Goal: Task Accomplishment & Management: Manage account settings

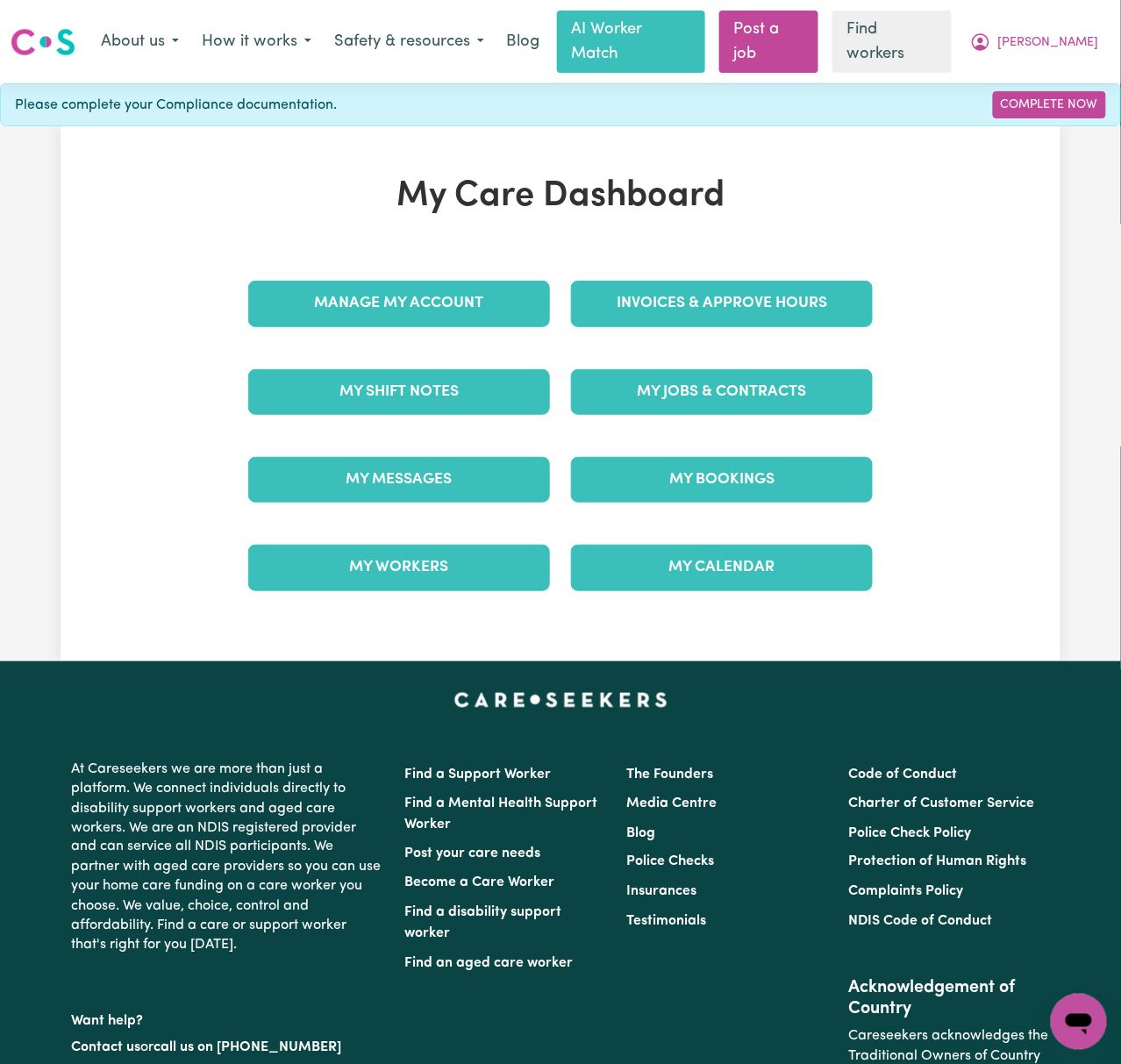
click at [240, 186] on h1 "My Care Dashboard" at bounding box center [560, 196] width 645 height 42
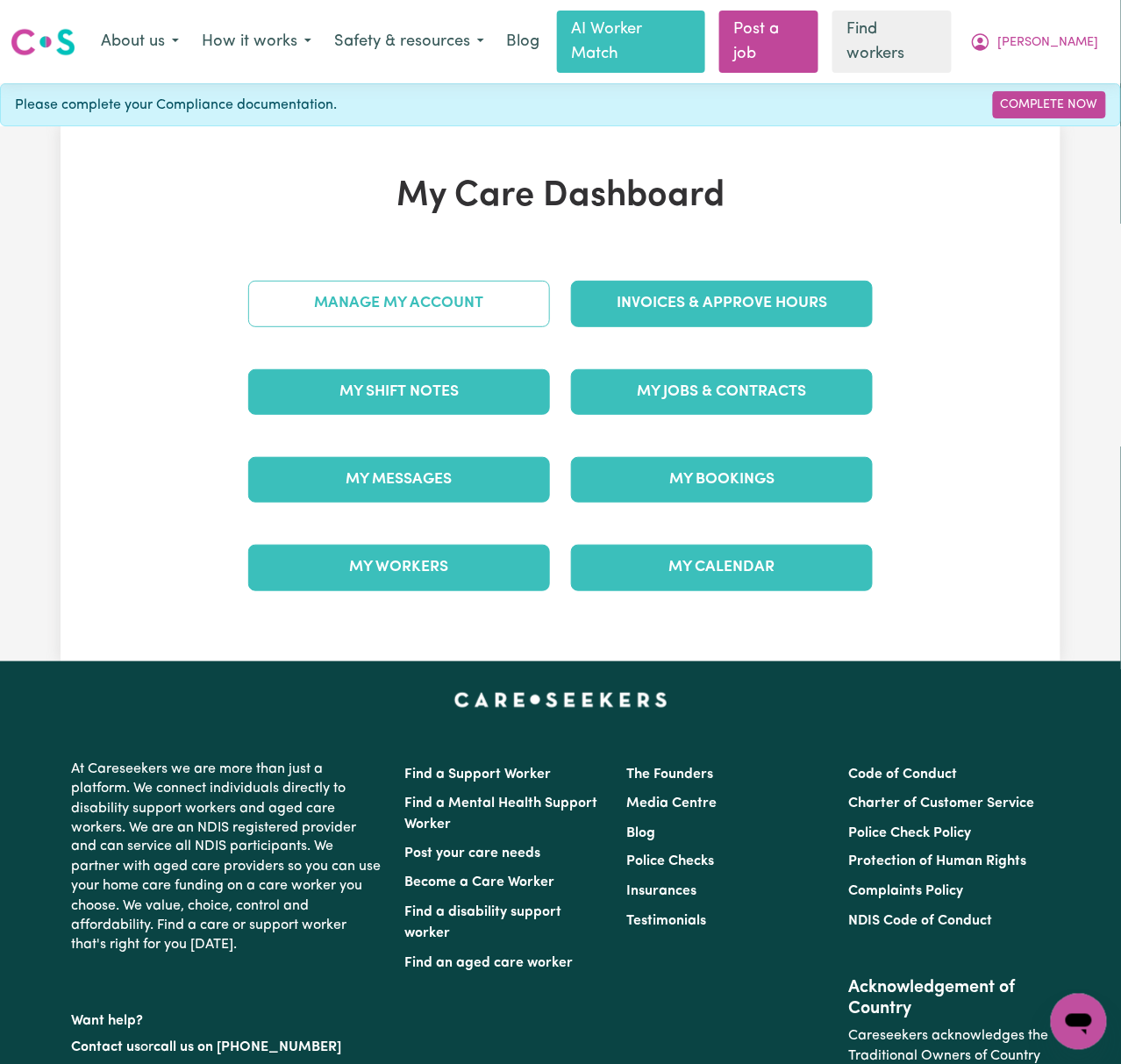
click at [460, 299] on link "Manage My Account" at bounding box center [399, 303] width 302 height 46
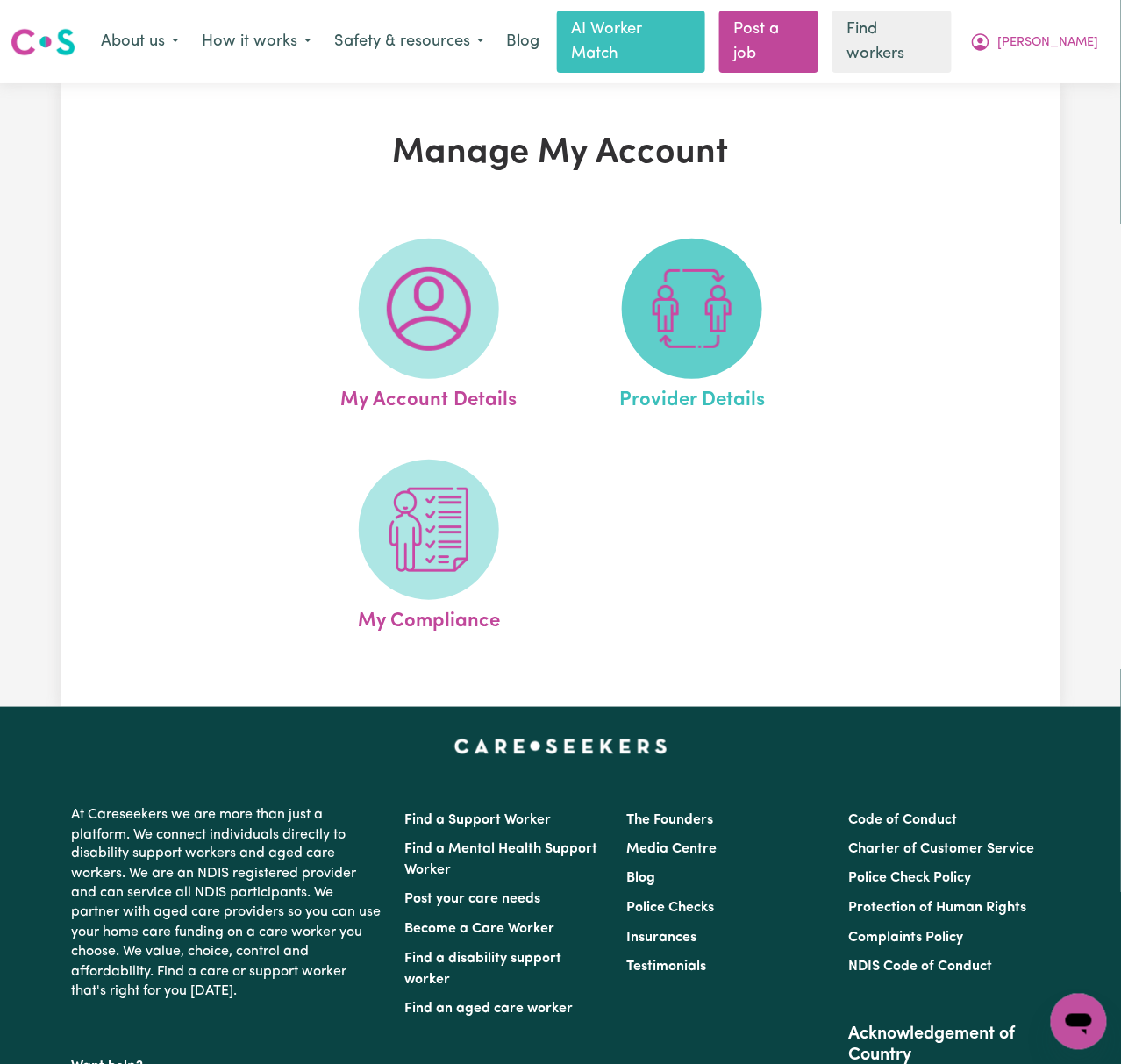
click at [719, 313] on img at bounding box center [692, 309] width 84 height 84
select select "AGED_HOME_CARE"
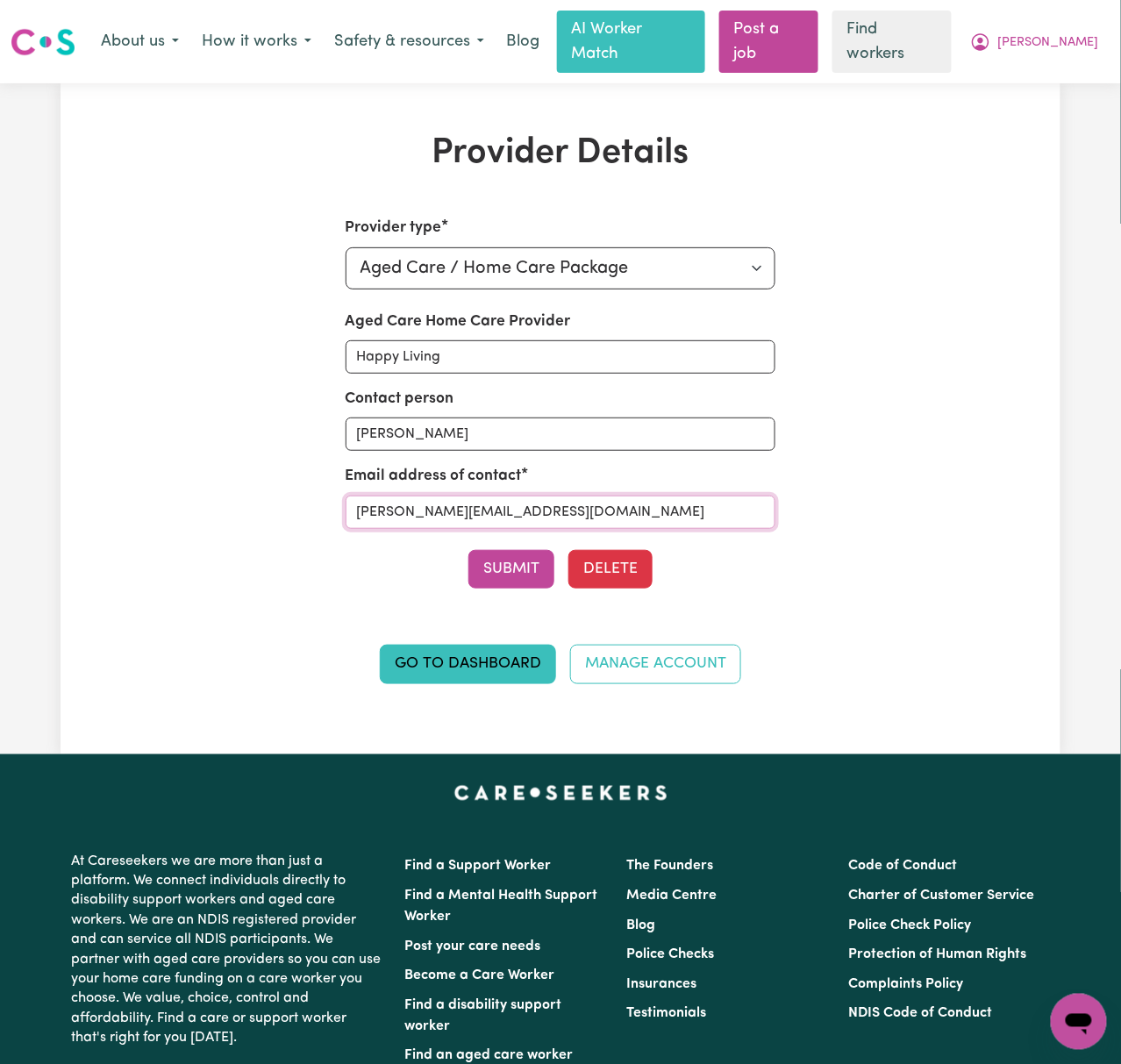
click at [665, 496] on input "[PERSON_NAME][EMAIL_ADDRESS][DOMAIN_NAME]" at bounding box center [561, 513] width 431 height 33
click at [555, 645] on link "Go to Dashboard" at bounding box center [468, 664] width 177 height 39
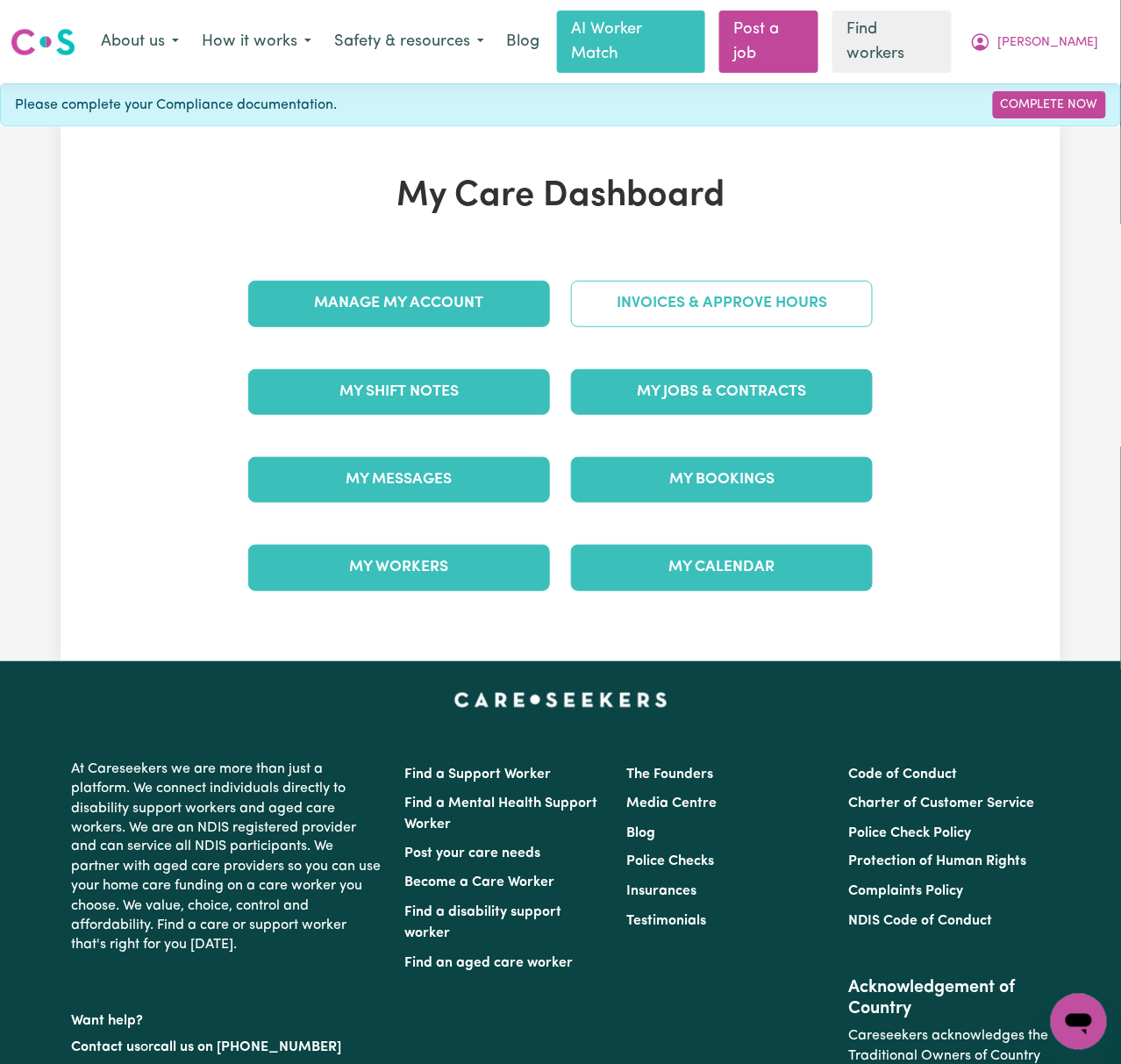
click at [773, 285] on link "Invoices & Approve Hours" at bounding box center [721, 303] width 302 height 46
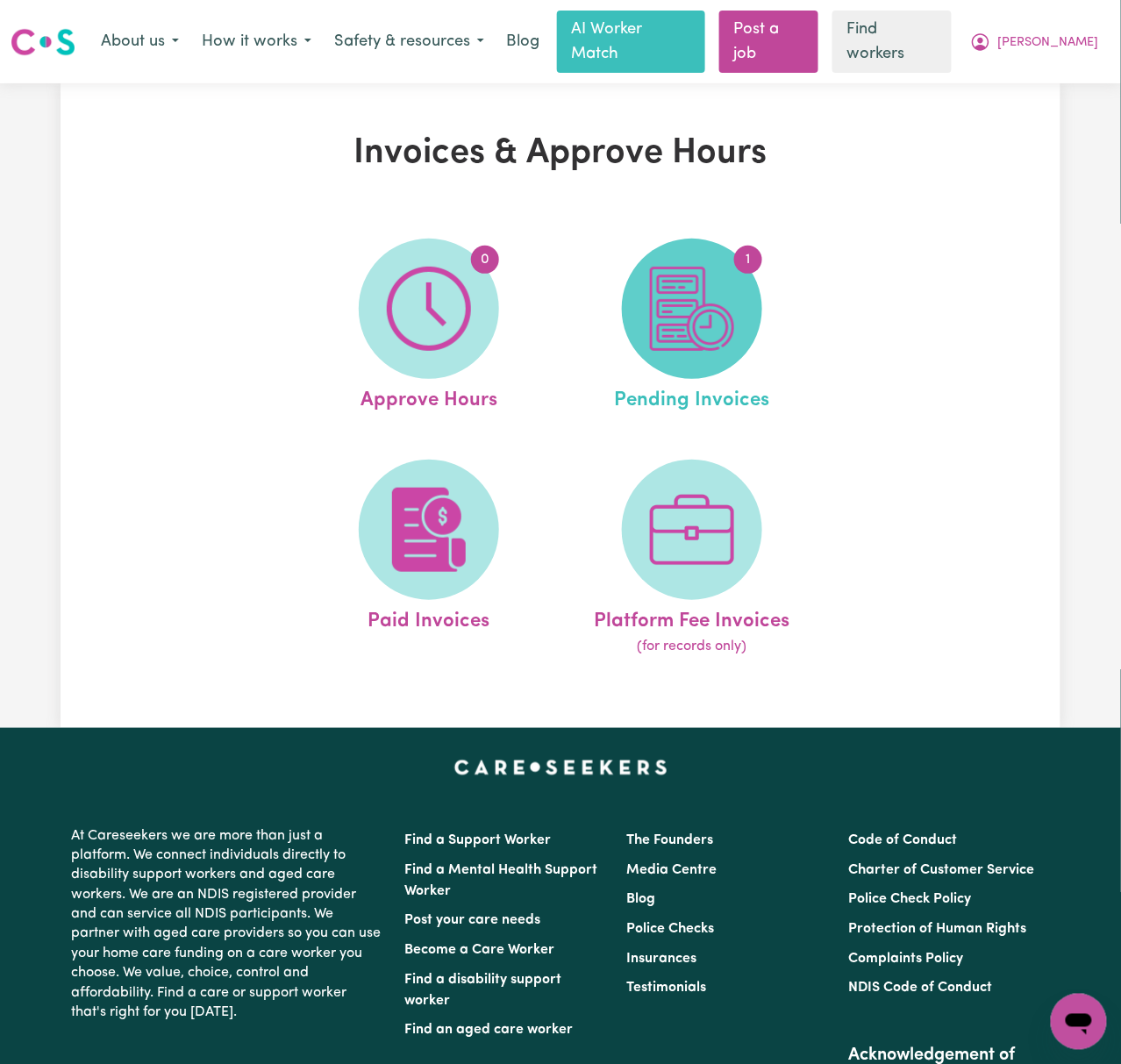
click at [724, 268] on img at bounding box center [692, 309] width 84 height 84
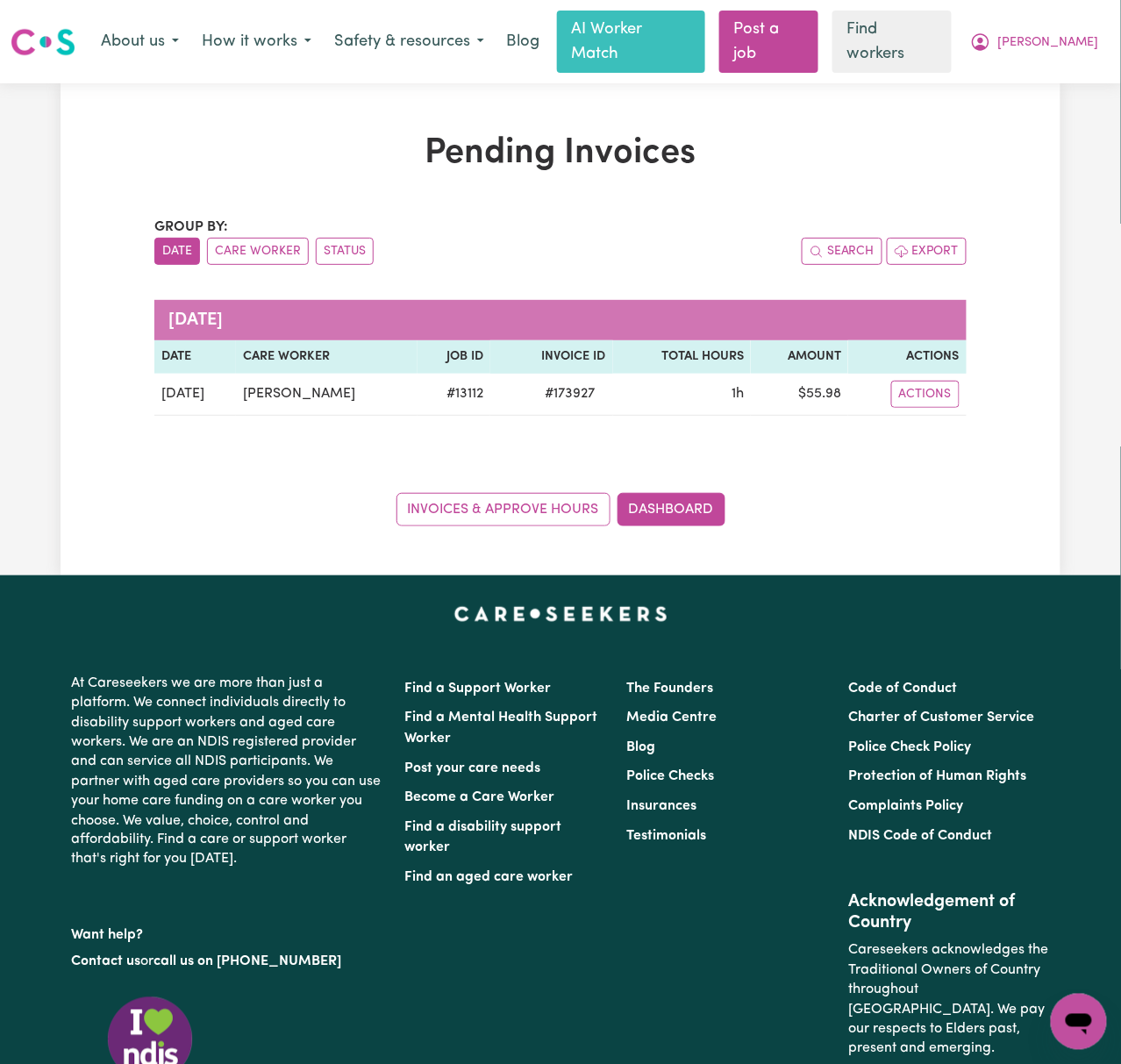
click at [1043, 458] on div "Pending Invoices Group by: Date Care Worker Status Search Export [DATE] Date Ca…" at bounding box center [560, 329] width 1000 height 394
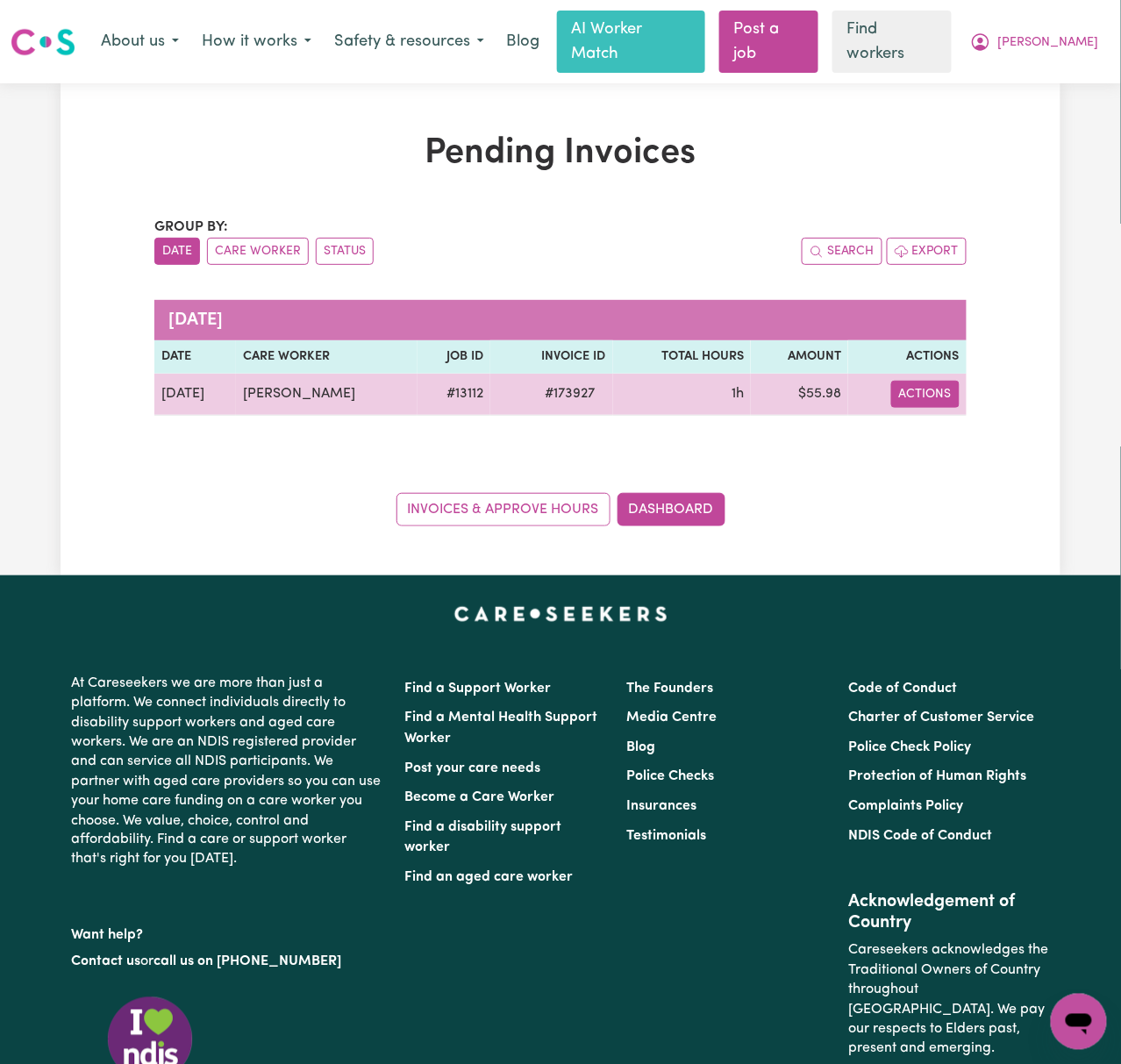
click at [937, 381] on button "Actions" at bounding box center [925, 394] width 68 height 27
click at [955, 417] on link "Download Invoice" at bounding box center [977, 435] width 160 height 35
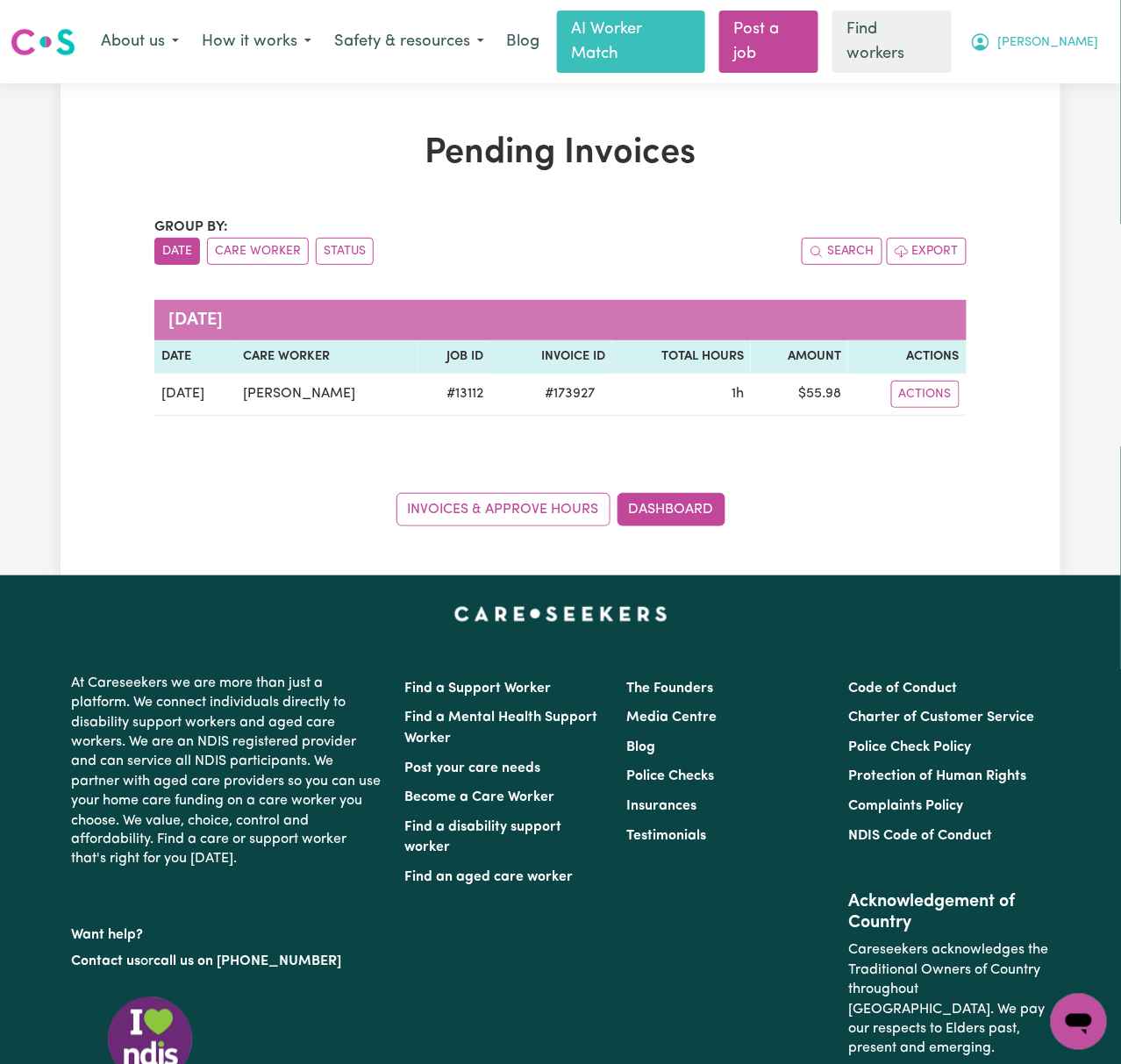
click at [1099, 29] on button "[PERSON_NAME]" at bounding box center [1035, 42] width 151 height 37
click at [1075, 110] on link "Logout" at bounding box center [1039, 113] width 139 height 33
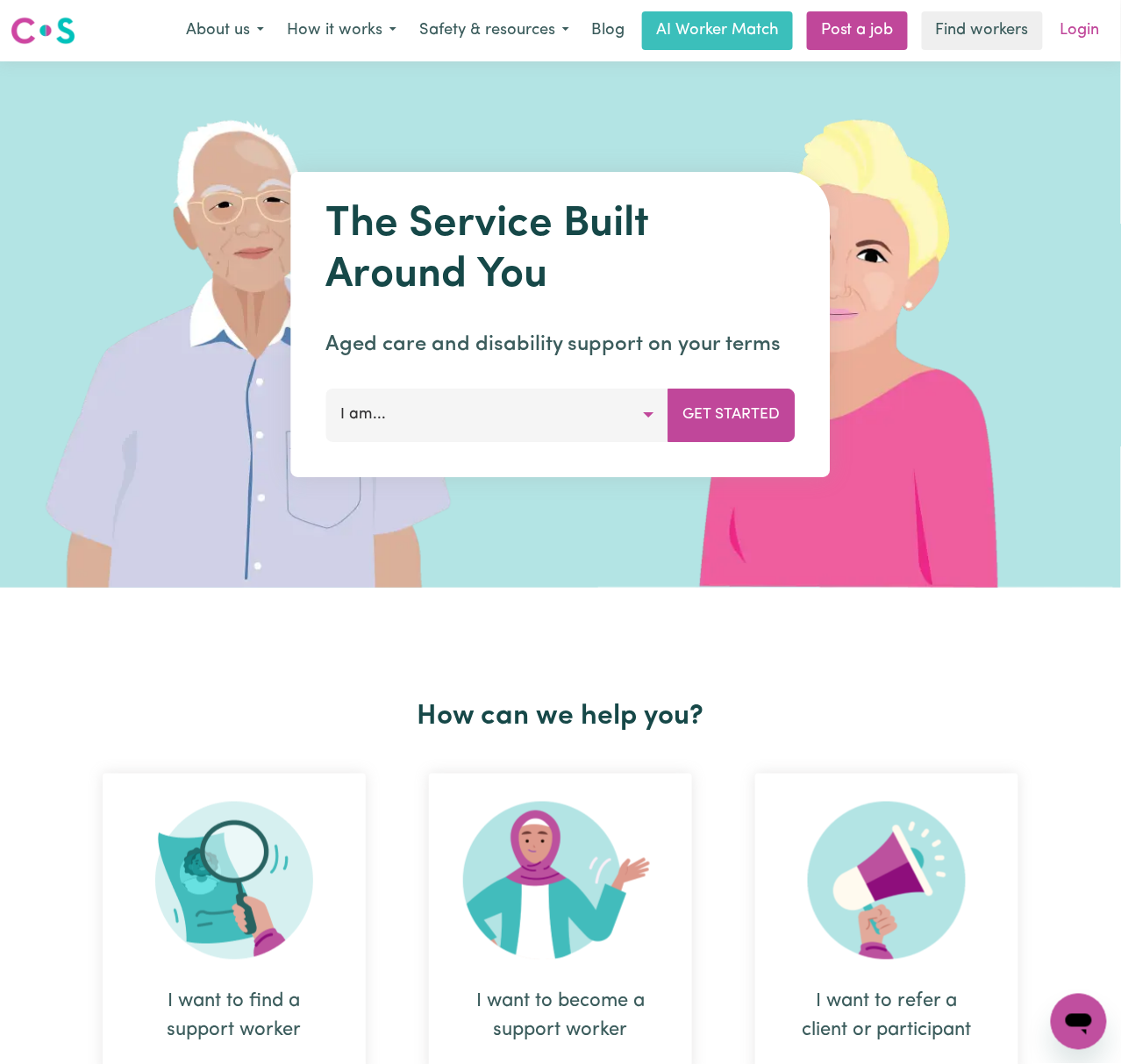
click at [1096, 25] on link "Login" at bounding box center [1080, 31] width 60 height 39
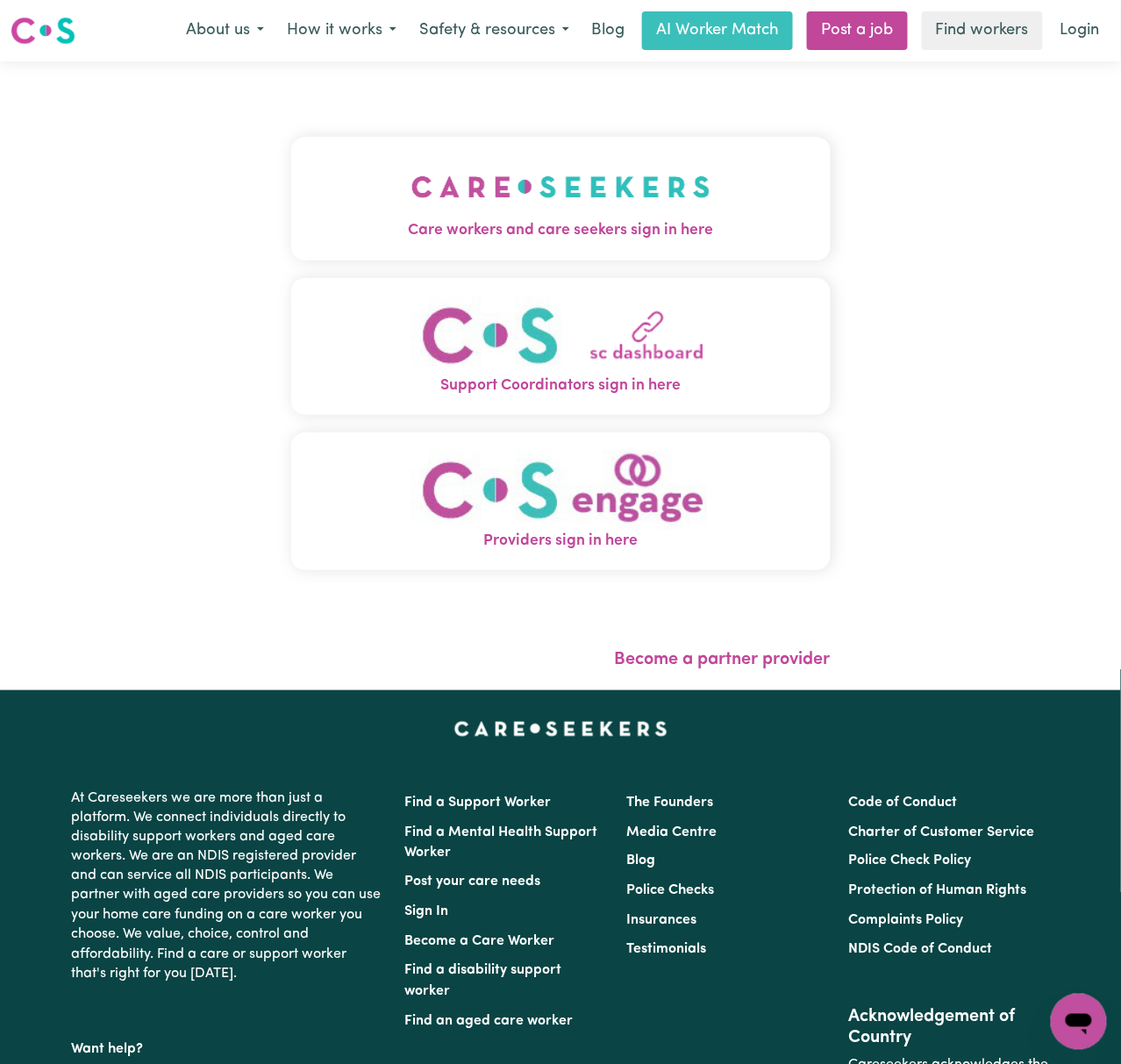
click at [542, 186] on img "Care workers and care seekers sign in here" at bounding box center [561, 186] width 299 height 65
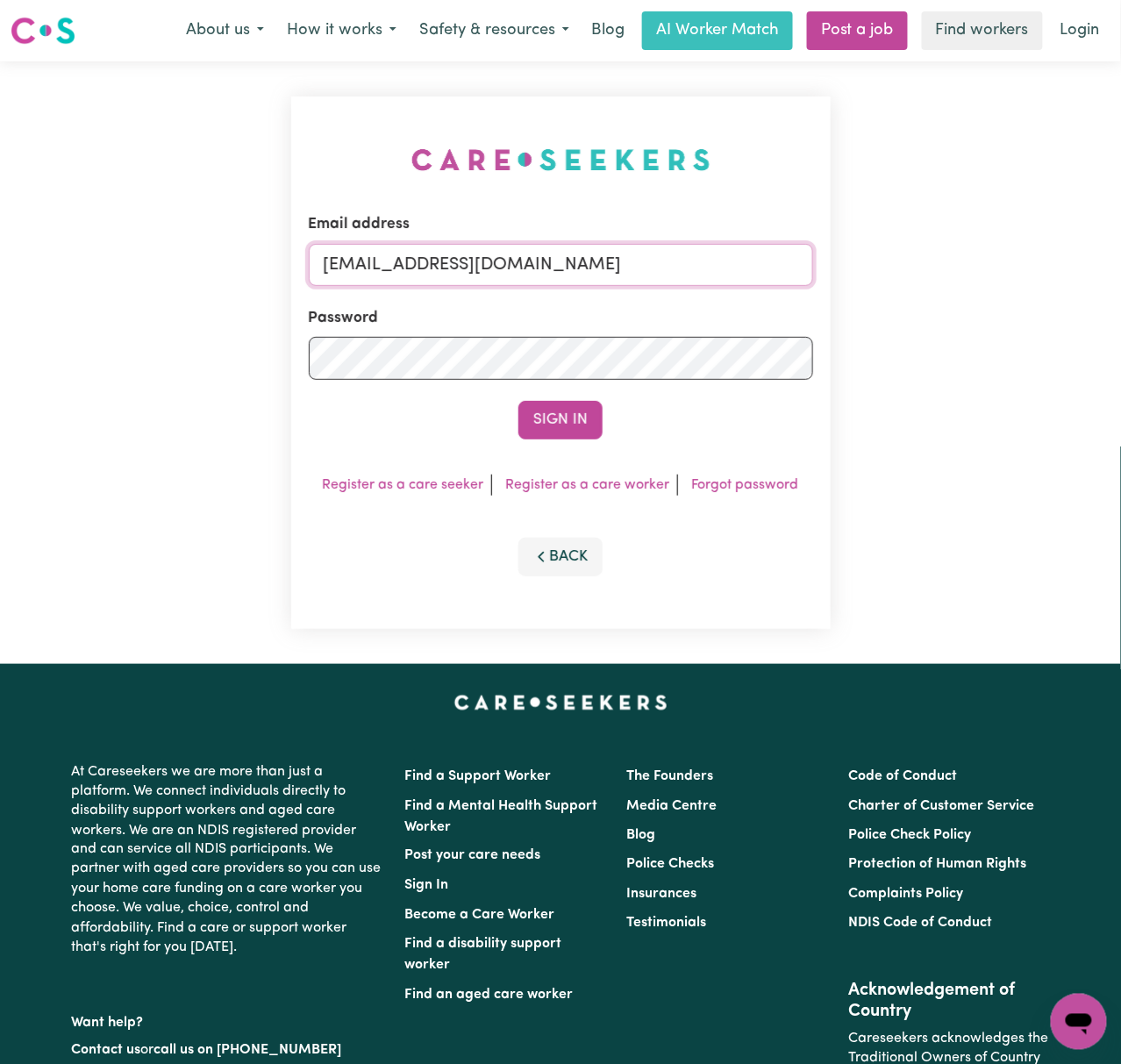
click at [577, 252] on input "[EMAIL_ADDRESS][DOMAIN_NAME]" at bounding box center [561, 264] width 505 height 42
drag, startPoint x: 414, startPoint y: 264, endPoint x: 943, endPoint y: 274, distance: 529.1
click at [940, 271] on div "Email address [EMAIL_ADDRESS][DOMAIN_NAME] Password Sign In Register as a care …" at bounding box center [560, 362] width 1121 height 603
click at [518, 401] on button "Sign In" at bounding box center [560, 420] width 84 height 39
drag, startPoint x: 417, startPoint y: 244, endPoint x: 1265, endPoint y: 223, distance: 848.3
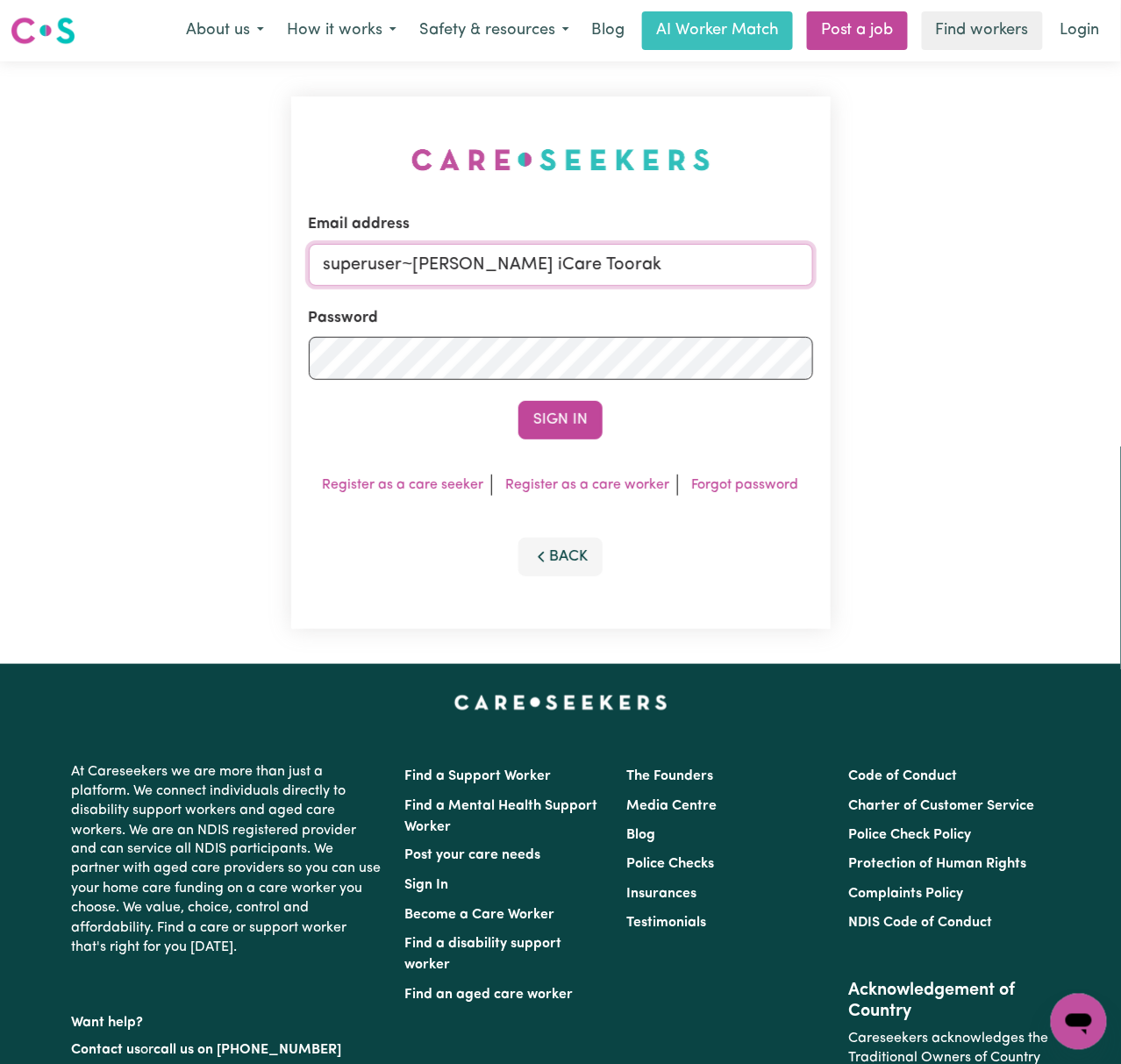
click at [1120, 223] on html "Menu About us How it works Safety & resources Blog AI Worker Match Post a job F…" at bounding box center [560, 709] width 1121 height 1418
paste input "[EMAIL_ADDRESS][DOMAIN_NAME]"
type input "[EMAIL_ADDRESS][DOMAIN_NAME]"
click at [518, 401] on button "Sign In" at bounding box center [560, 420] width 84 height 39
